Goal: Information Seeking & Learning: Learn about a topic

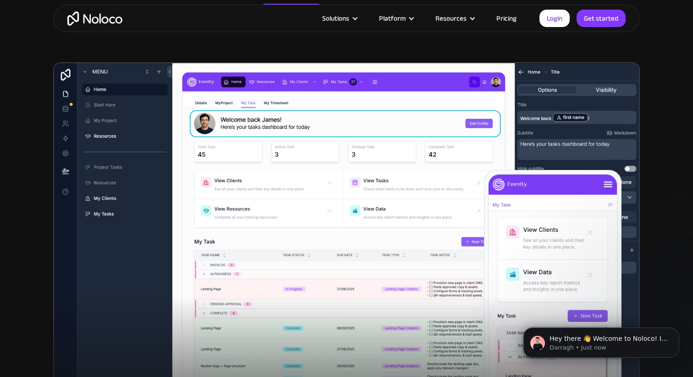
click at [511, 17] on link "Pricing" at bounding box center [506, 18] width 43 height 12
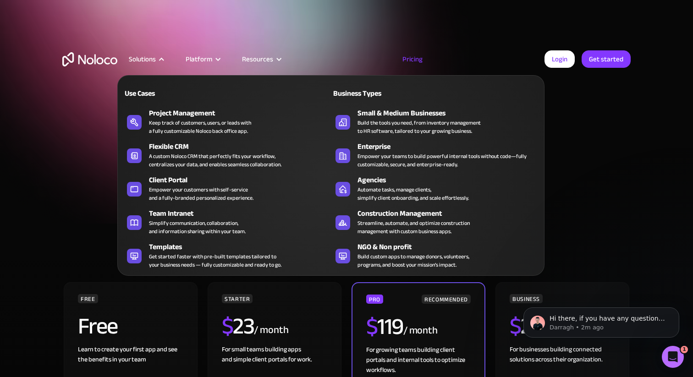
click at [143, 55] on div "Solutions" at bounding box center [142, 59] width 27 height 12
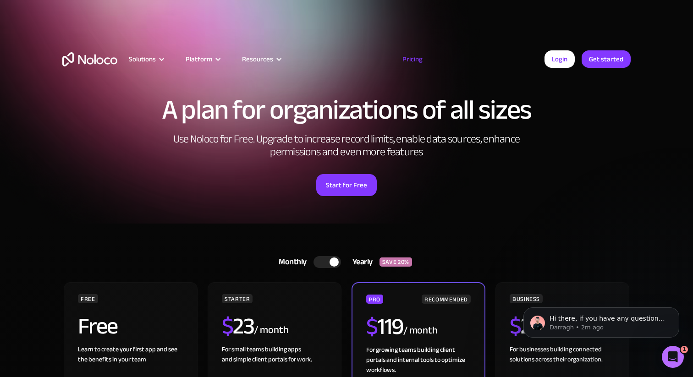
click at [150, 60] on div "Solutions" at bounding box center [142, 59] width 27 height 12
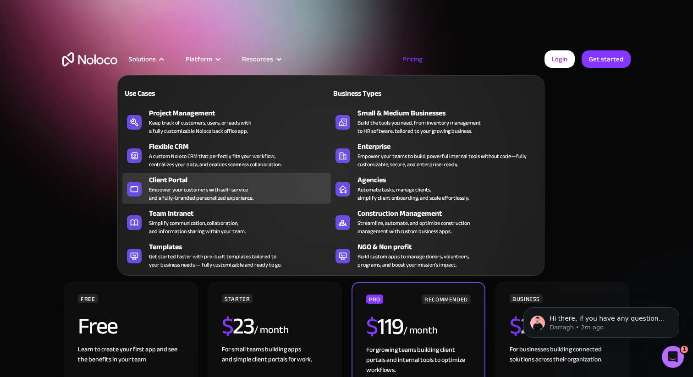
click at [259, 197] on div "Client Portal Empower your customers with self-service and a fully-branded pers…" at bounding box center [237, 189] width 177 height 28
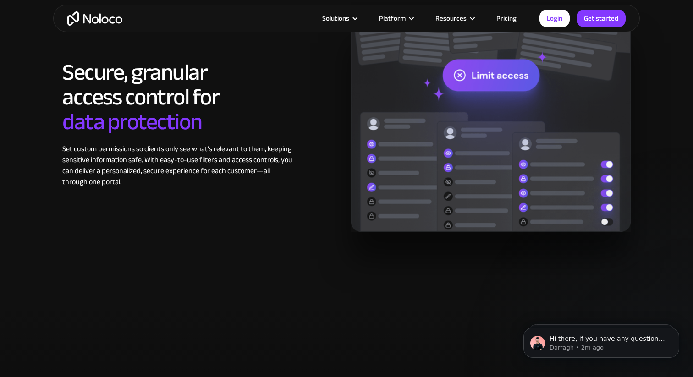
scroll to position [3577, 0]
